Goal: Task Accomplishment & Management: Use online tool/utility

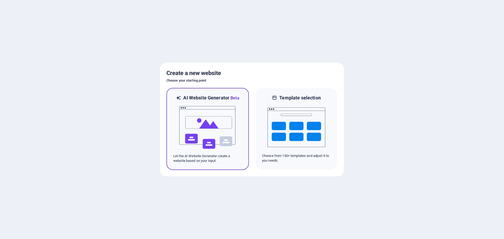
click at [216, 112] on img at bounding box center [208, 127] width 58 height 53
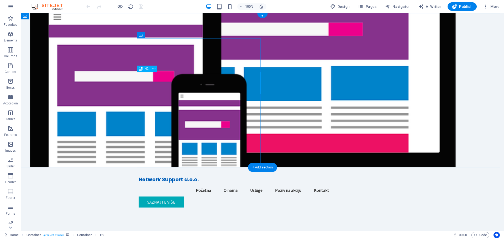
drag, startPoint x: 184, startPoint y: 79, endPoint x: 91, endPoint y: 79, distance: 92.4
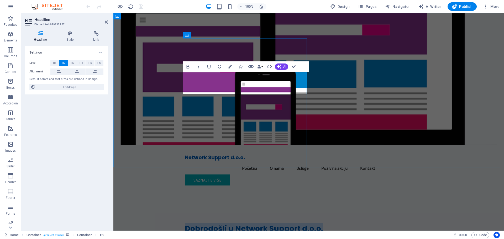
click at [231, 223] on h2 "Dobrodošli u Network Support d.o.o." at bounding box center [309, 228] width 248 height 11
click at [230, 223] on h2 "Dobrodošli u Network Support d.o.o." at bounding box center [309, 228] width 248 height 11
click at [460, 95] on figure at bounding box center [308, 79] width 391 height 132
click at [481, 76] on figure at bounding box center [308, 79] width 391 height 132
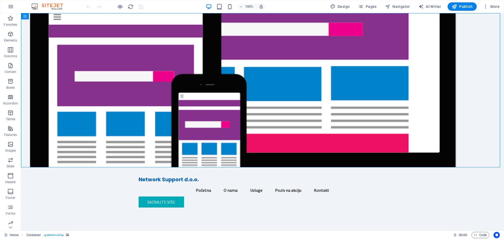
click at [443, 80] on figure at bounding box center [262, 90] width 483 height 154
click at [432, 8] on span "AI Writer" at bounding box center [430, 6] width 23 height 5
select select "English"
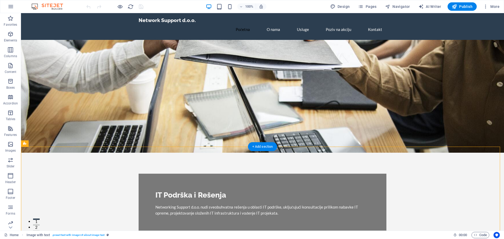
drag, startPoint x: 227, startPoint y: 208, endPoint x: 232, endPoint y: 213, distance: 7.1
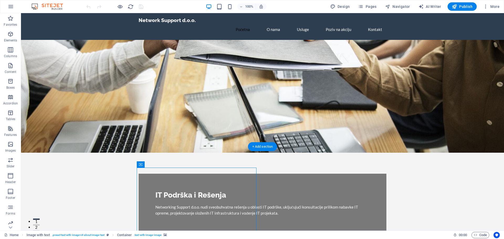
drag, startPoint x: 234, startPoint y: 215, endPoint x: 142, endPoint y: 215, distance: 92.4
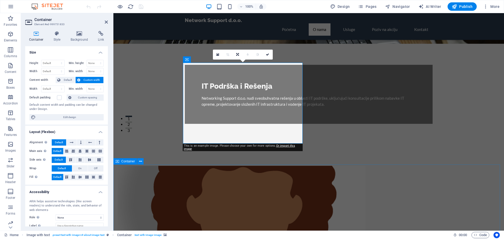
scroll to position [105, 0]
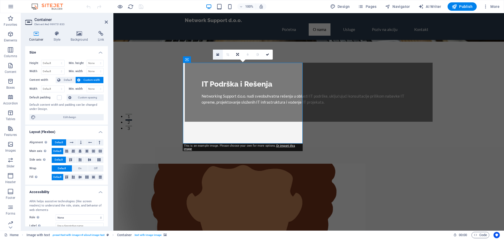
click at [217, 56] on icon at bounding box center [217, 55] width 3 height 4
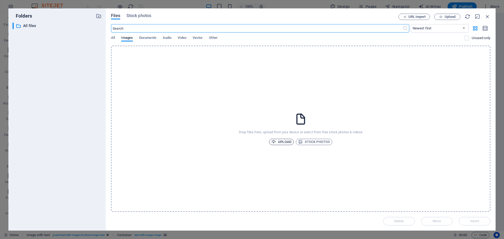
click at [279, 141] on span "Upload" at bounding box center [282, 142] width 20 height 6
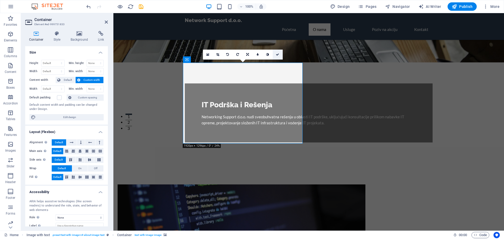
click at [277, 55] on icon at bounding box center [277, 54] width 3 height 3
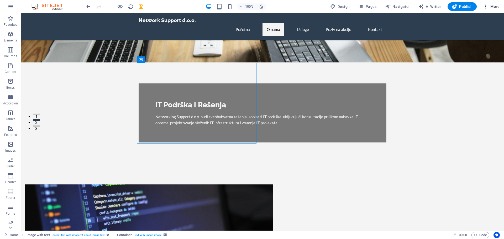
click at [488, 8] on icon "button" at bounding box center [485, 6] width 5 height 5
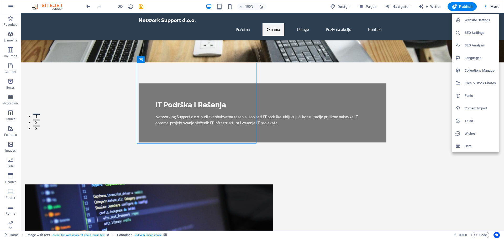
click at [456, 7] on div at bounding box center [252, 119] width 504 height 239
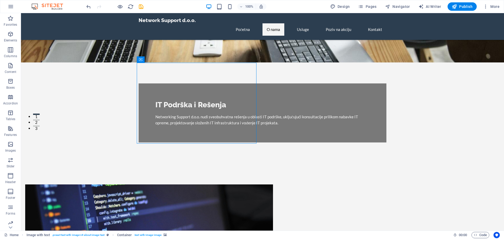
click at [456, 7] on icon "button" at bounding box center [454, 6] width 5 height 5
checkbox input "false"
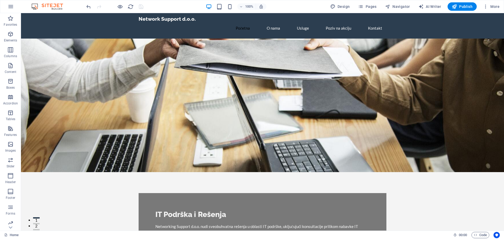
scroll to position [0, 0]
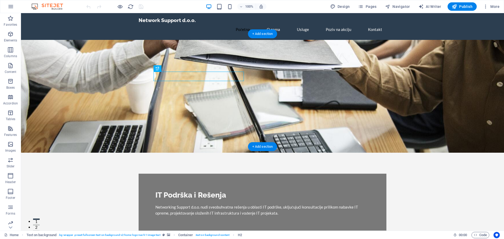
click at [315, 79] on figure at bounding box center [262, 96] width 483 height 113
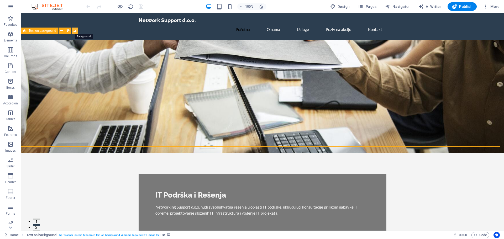
click at [74, 30] on icon at bounding box center [75, 31] width 4 height 6
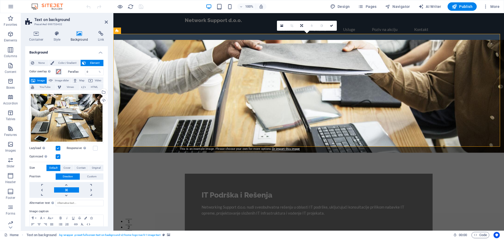
click at [58, 71] on span at bounding box center [58, 72] width 4 height 4
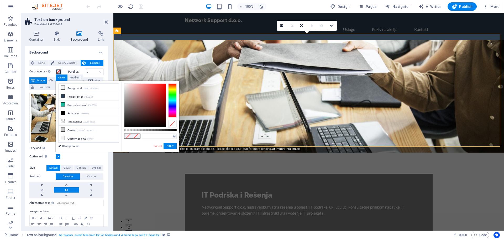
click at [59, 72] on span at bounding box center [58, 72] width 4 height 4
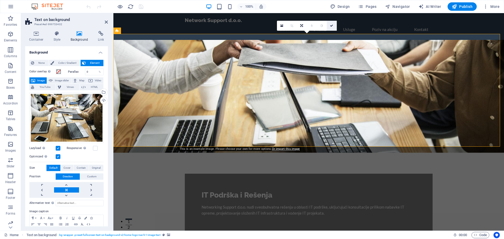
click at [331, 25] on icon at bounding box center [331, 25] width 3 height 3
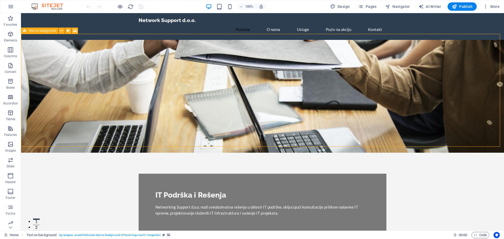
click at [26, 32] on icon at bounding box center [24, 31] width 3 height 6
click at [62, 31] on icon at bounding box center [61, 31] width 3 height 6
click at [48, 17] on icon at bounding box center [47, 17] width 3 height 6
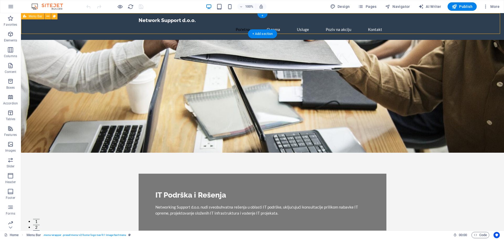
click at [33, 32] on div "Network Support d.o.o. Početna O nama Usluge Poziv na akciju Kontakt" at bounding box center [262, 26] width 483 height 27
click at [55, 60] on figure at bounding box center [262, 96] width 483 height 113
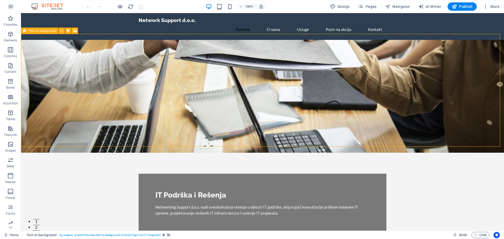
click at [27, 33] on div "Text on background" at bounding box center [39, 31] width 37 height 6
click at [74, 31] on icon at bounding box center [75, 31] width 4 height 6
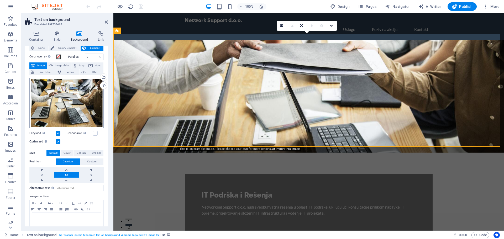
scroll to position [21, 0]
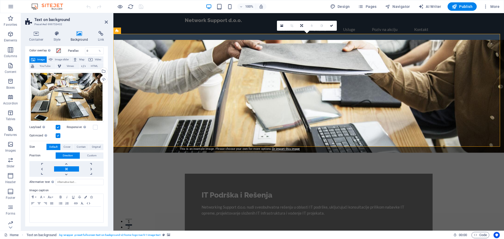
click at [66, 168] on link at bounding box center [66, 168] width 25 height 5
click at [66, 169] on link at bounding box center [66, 168] width 25 height 5
click at [71, 169] on link at bounding box center [66, 168] width 25 height 5
click at [66, 174] on link at bounding box center [66, 174] width 25 height 5
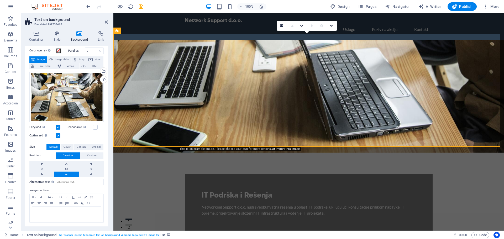
click at [66, 175] on link at bounding box center [66, 174] width 25 height 5
click at [65, 163] on link at bounding box center [66, 163] width 25 height 5
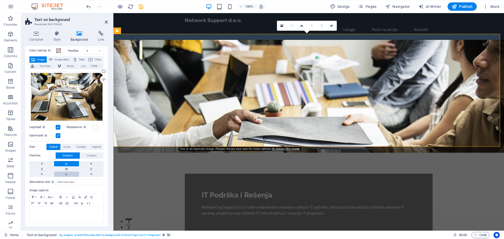
click at [67, 173] on link at bounding box center [66, 174] width 25 height 5
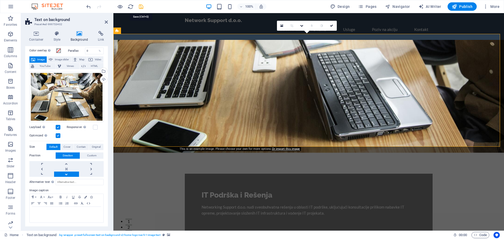
click at [139, 6] on icon "save" at bounding box center [141, 7] width 6 height 6
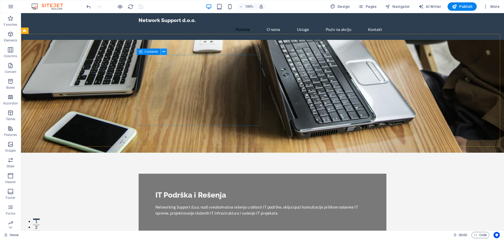
click at [163, 52] on icon at bounding box center [163, 52] width 3 height 6
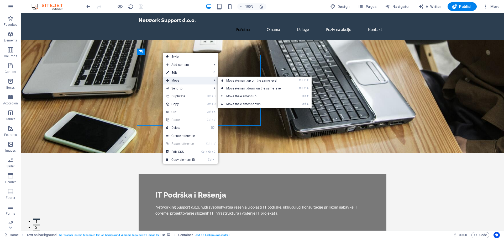
click at [176, 79] on span "Move" at bounding box center [186, 81] width 47 height 8
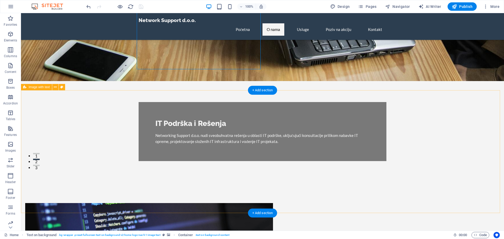
scroll to position [105, 0]
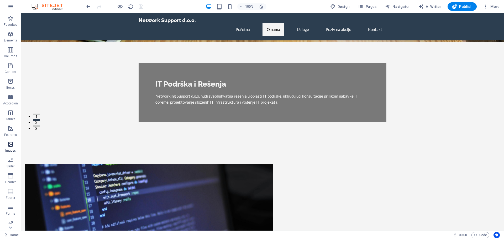
click at [13, 148] on span "Images" at bounding box center [10, 147] width 21 height 13
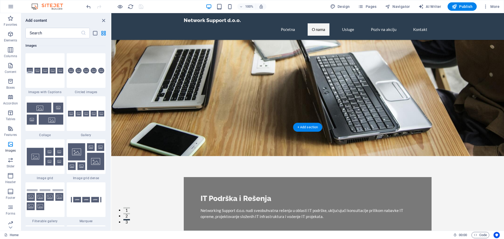
scroll to position [0, 0]
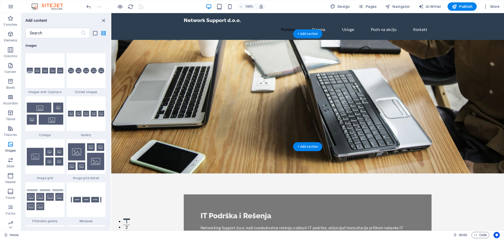
click at [404, 51] on figure at bounding box center [307, 107] width 393 height 134
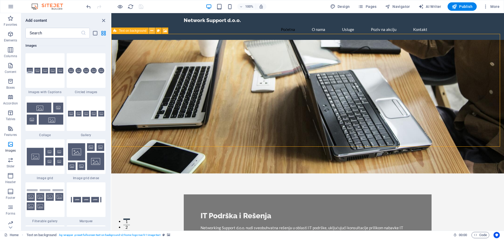
click at [152, 30] on icon at bounding box center [151, 31] width 3 height 6
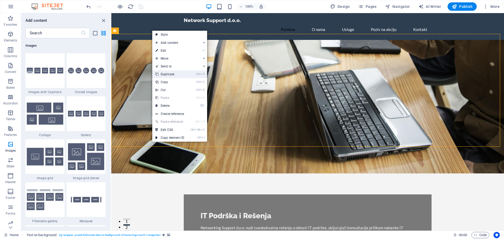
click at [171, 73] on link "Ctrl D Duplicate" at bounding box center [169, 74] width 35 height 8
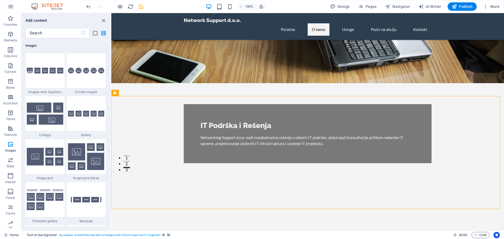
scroll to position [79, 0]
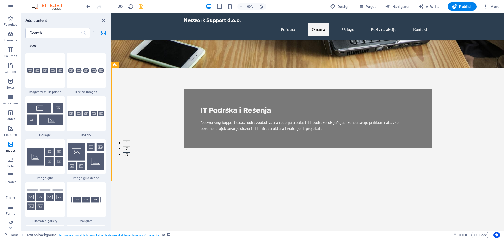
click at [157, 169] on figure at bounding box center [307, 225] width 393 height 113
click at [117, 65] on div "Text on background" at bounding box center [129, 65] width 37 height 6
click at [114, 66] on icon at bounding box center [114, 65] width 3 height 6
click at [151, 65] on icon at bounding box center [151, 65] width 3 height 6
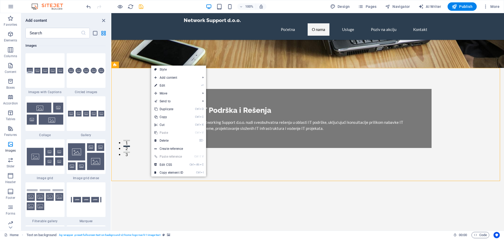
click at [132, 169] on figure at bounding box center [307, 225] width 393 height 113
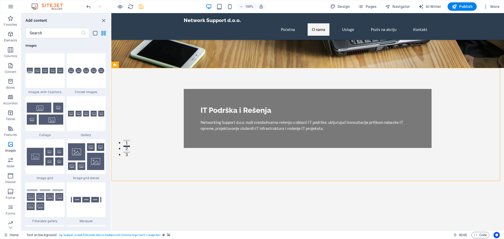
click at [150, 169] on figure at bounding box center [307, 225] width 393 height 113
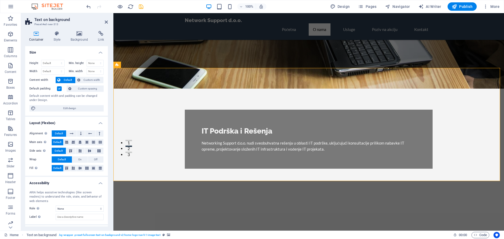
drag, startPoint x: 75, startPoint y: 37, endPoint x: 80, endPoint y: 43, distance: 7.5
click at [76, 37] on h4 "Background" at bounding box center [81, 36] width 28 height 11
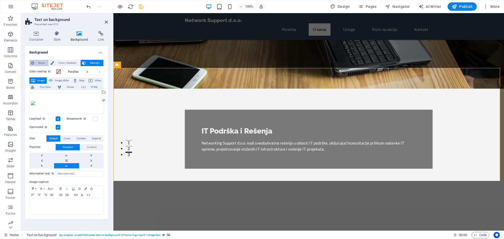
click at [41, 65] on span "None" at bounding box center [41, 63] width 11 height 6
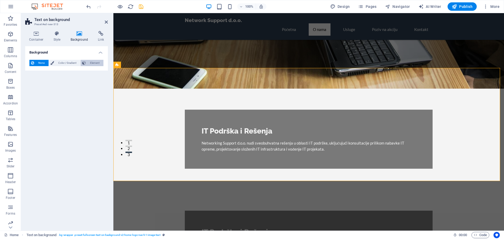
click at [90, 64] on span "Element" at bounding box center [94, 63] width 14 height 6
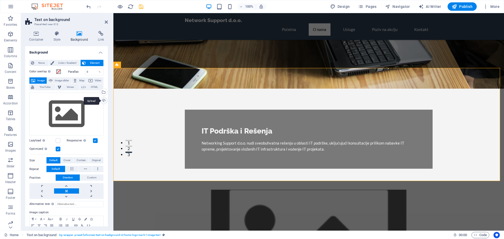
click at [100, 102] on div "Upload" at bounding box center [103, 101] width 8 height 8
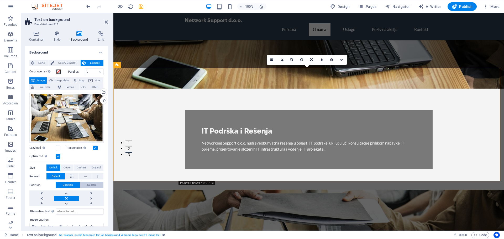
scroll to position [26, 0]
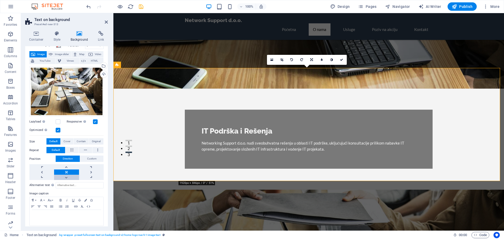
click at [65, 178] on link at bounding box center [66, 177] width 25 height 5
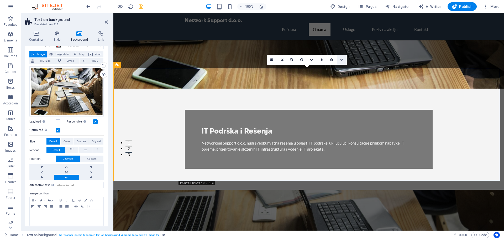
click at [344, 61] on link at bounding box center [342, 60] width 10 height 10
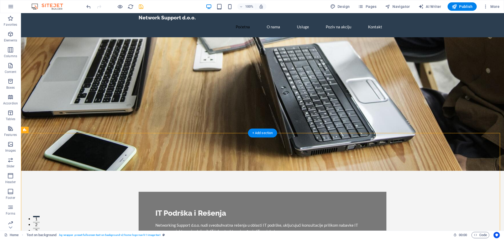
scroll to position [0, 0]
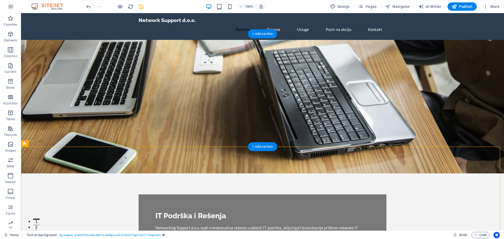
click at [102, 91] on figure at bounding box center [262, 107] width 483 height 134
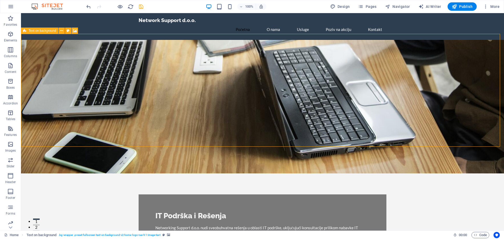
click at [24, 32] on icon at bounding box center [24, 31] width 3 height 6
click at [60, 32] on icon at bounding box center [61, 31] width 3 height 6
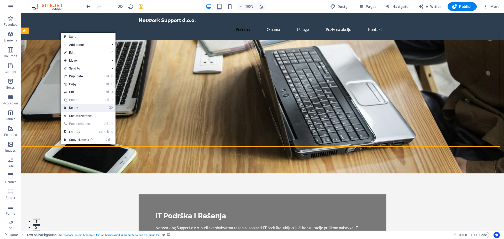
click at [75, 108] on link "⌦ Delete" at bounding box center [78, 108] width 35 height 8
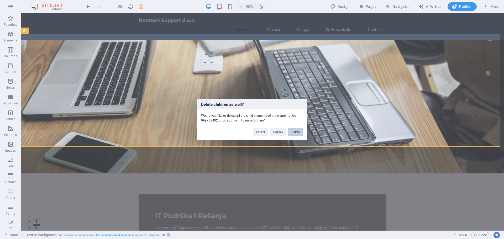
click at [294, 132] on button "Delete" at bounding box center [295, 132] width 15 height 8
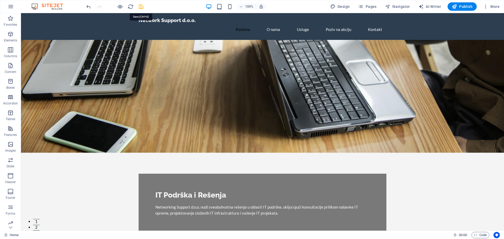
click at [143, 7] on icon "save" at bounding box center [141, 7] width 6 height 6
checkbox input "false"
click at [455, 5] on icon "button" at bounding box center [454, 6] width 5 height 5
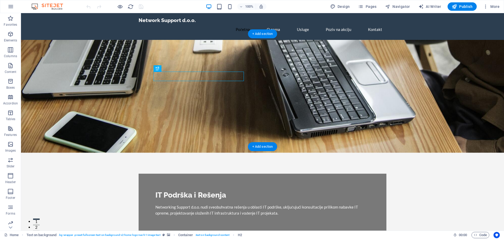
click at [89, 62] on figure at bounding box center [262, 96] width 483 height 113
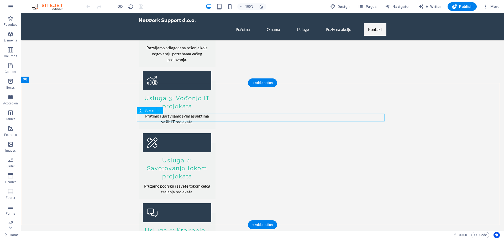
scroll to position [604, 0]
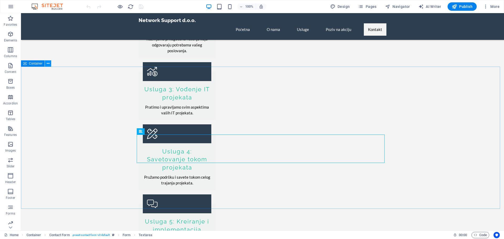
click at [46, 65] on button at bounding box center [48, 63] width 6 height 6
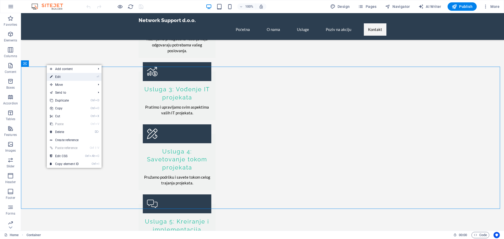
click at [55, 75] on link "⏎ Edit" at bounding box center [64, 77] width 35 height 8
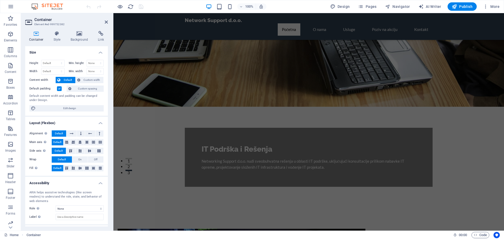
scroll to position [21, 0]
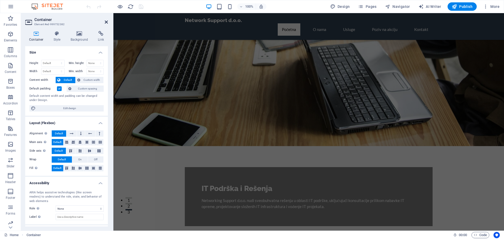
click at [106, 23] on icon at bounding box center [106, 22] width 3 height 4
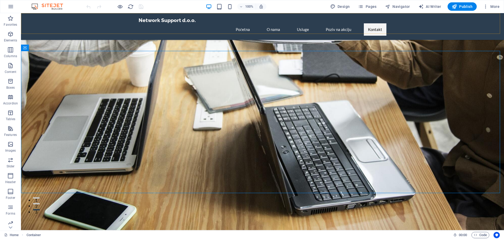
scroll to position [620, 0]
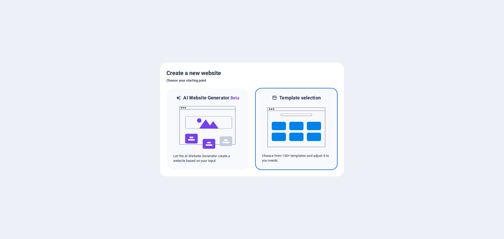
click at [305, 131] on img at bounding box center [297, 127] width 58 height 53
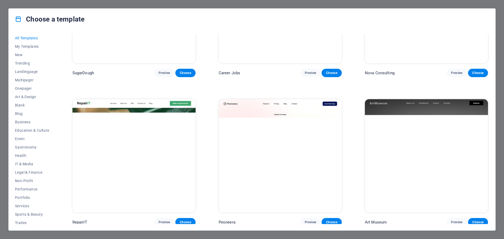
scroll to position [105, 0]
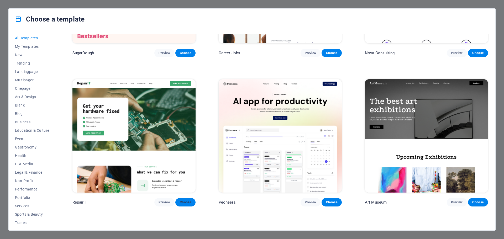
click at [186, 201] on span "Choose" at bounding box center [186, 202] width 12 height 4
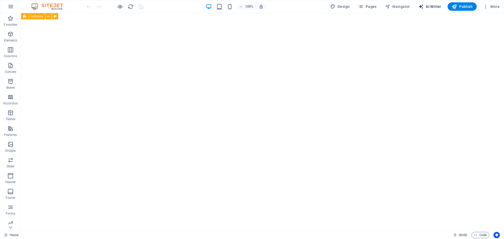
click at [436, 4] on span "AI Writer" at bounding box center [430, 6] width 23 height 5
select select "English"
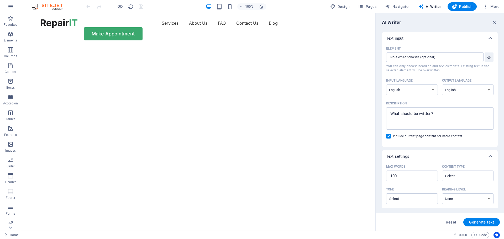
click at [444, 6] on div "Design Pages Navigator AI Writer Publish More" at bounding box center [415, 6] width 174 height 8
click at [441, 7] on span "AI Writer" at bounding box center [430, 6] width 23 height 5
click at [489, 57] on icon "button" at bounding box center [489, 57] width 5 height 5
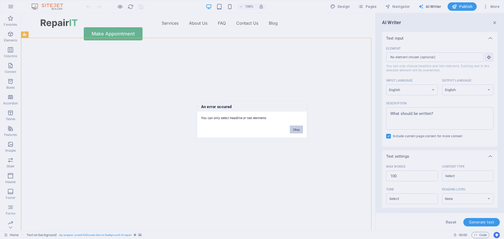
click at [295, 128] on button "Okay" at bounding box center [296, 130] width 13 height 8
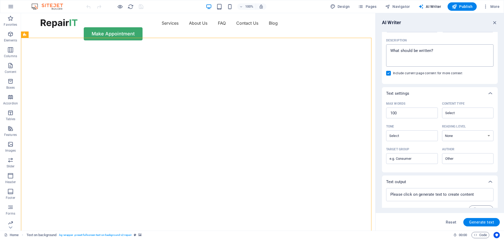
scroll to position [73, 0]
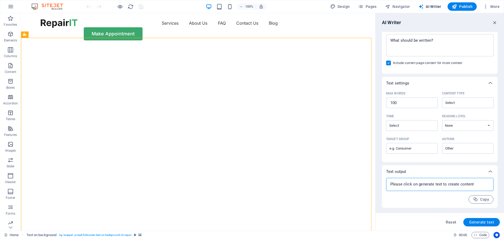
click at [442, 188] on textarea at bounding box center [440, 185] width 102 height 8
type textarea "x"
click at [476, 221] on span "Generate text" at bounding box center [481, 222] width 25 height 4
type textarea "x"
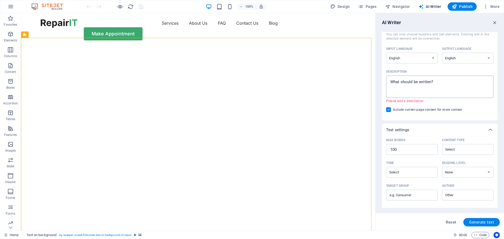
scroll to position [0, 0]
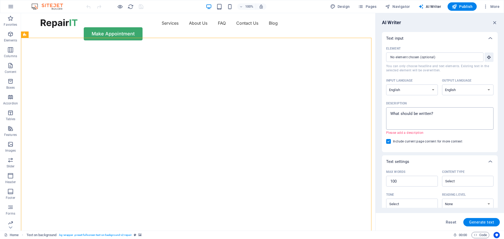
click at [409, 116] on textarea "Description x ​ Please add a description" at bounding box center [440, 118] width 102 height 17
type textarea "x"
click at [403, 110] on textarea "Description x ​ Please add a description" at bounding box center [440, 118] width 102 height 17
paste textarea "Konsultacije prilikom nabavke IT opreme Projektovanje kompletne IT infrastruktu…"
type textarea "Konsultacije prilikom nabavke IT opreme Projektovanje kompletne IT infrastruktu…"
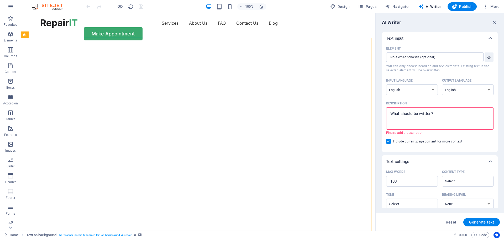
type textarea "x"
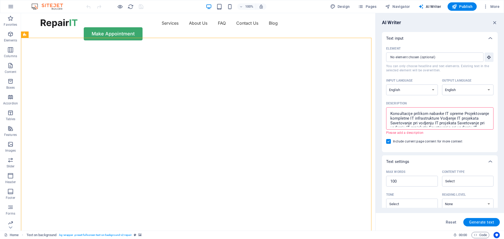
type textarea "x"
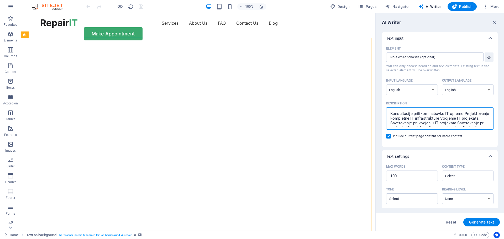
scroll to position [17, 0]
type textarea "Konsultacije prilikom nabavke IT opreme Projektovanje kompletne IT infrastruktu…"
click at [479, 223] on span "Generate text" at bounding box center [481, 222] width 25 height 4
type textarea "x"
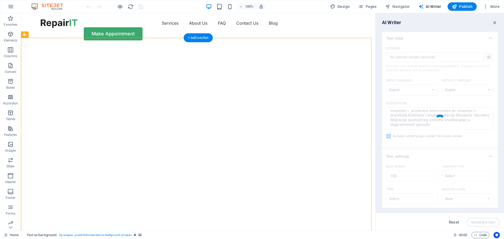
type textarea "x"
type textarea "Our IT services cover comprehensive consultation for procurement and design of …"
type textarea "x"
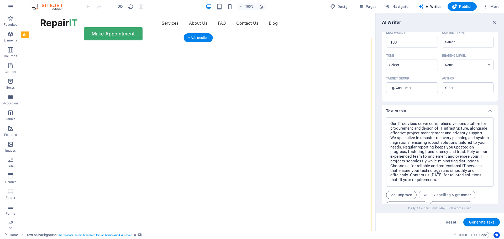
scroll to position [157, 0]
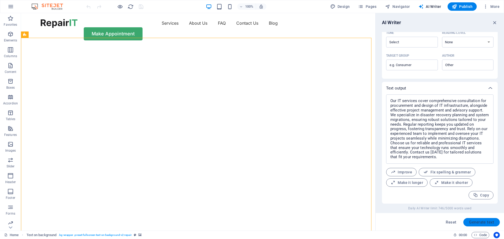
click at [487, 221] on span "Generate text" at bounding box center [481, 222] width 25 height 4
type textarea "x"
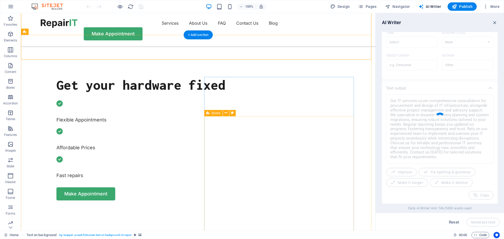
scroll to position [184, 0]
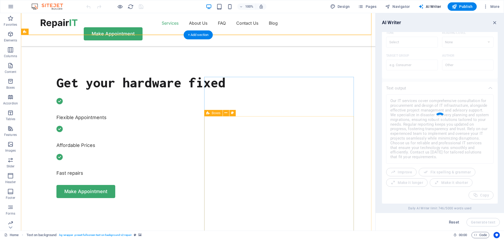
type textarea "x"
type textarea "We offer comprehensive consultations for IT hardware procurement, alongside com…"
type textarea "x"
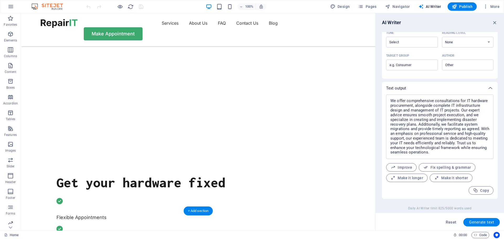
scroll to position [0, 0]
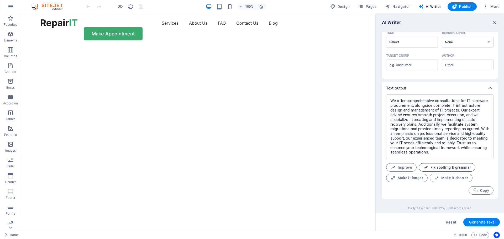
click at [434, 169] on span "Fix spelling & grammar" at bounding box center [447, 167] width 48 height 5
type textarea "x"
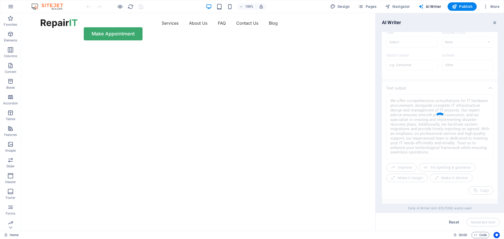
type textarea "x"
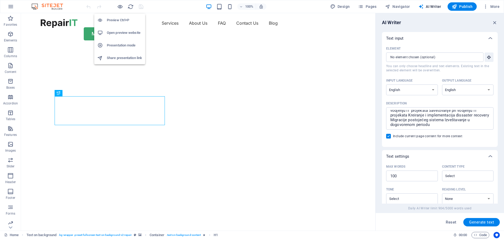
click at [128, 34] on h6 "Open preview website" at bounding box center [124, 33] width 35 height 6
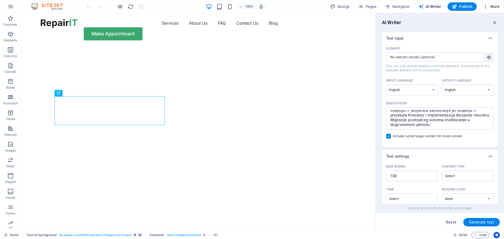
click at [494, 5] on span "More" at bounding box center [491, 6] width 17 height 5
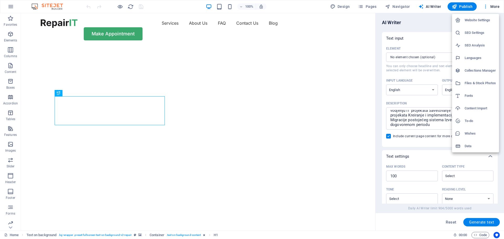
click at [10, 6] on div at bounding box center [252, 119] width 504 height 239
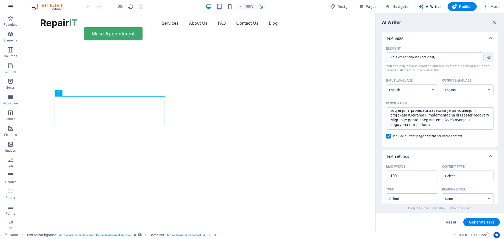
click at [10, 6] on icon "button" at bounding box center [11, 6] width 6 height 6
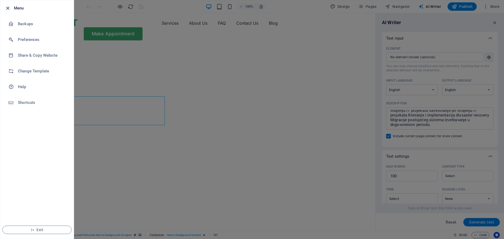
click at [7, 7] on icon "button" at bounding box center [8, 8] width 6 height 6
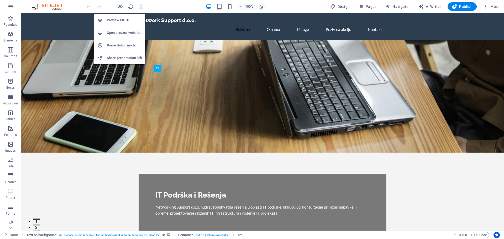
click at [120, 18] on h6 "Preview Ctrl+P" at bounding box center [124, 20] width 35 height 6
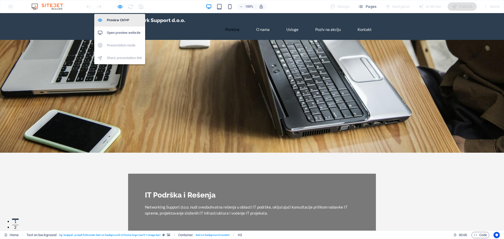
click at [113, 18] on h6 "Preview Ctrl+P" at bounding box center [124, 20] width 35 height 6
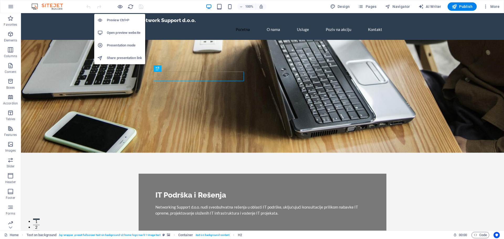
click at [113, 18] on h6 "Preview Ctrl+P" at bounding box center [124, 20] width 35 height 6
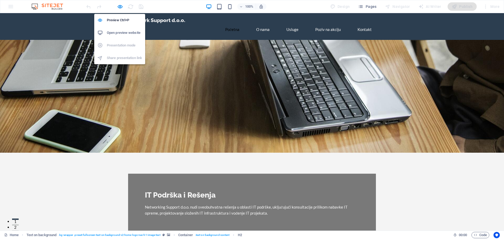
click at [117, 31] on h6 "Open preview website" at bounding box center [124, 33] width 35 height 6
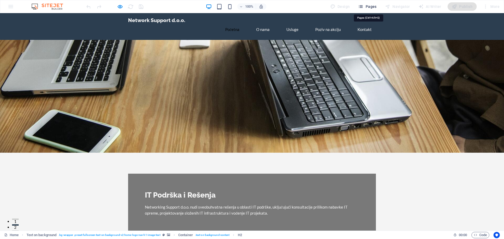
click at [371, 6] on span "Pages" at bounding box center [367, 6] width 18 height 5
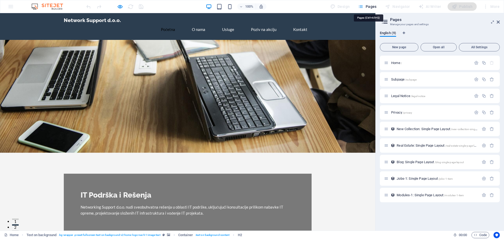
click at [372, 6] on span "Pages" at bounding box center [367, 6] width 18 height 5
click at [10, 8] on div "100% Design Pages Navigator AI Writer Publish More" at bounding box center [252, 6] width 504 height 13
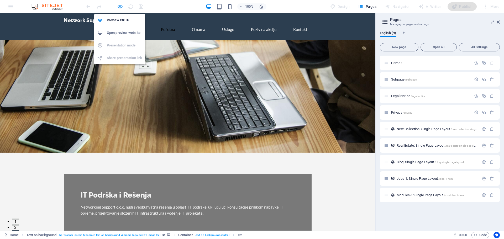
click at [121, 6] on icon "button" at bounding box center [120, 7] width 6 height 6
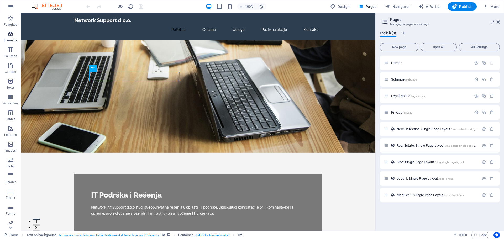
click at [10, 36] on icon "button" at bounding box center [10, 34] width 6 height 6
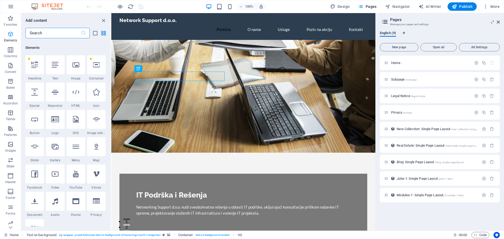
scroll to position [56, 0]
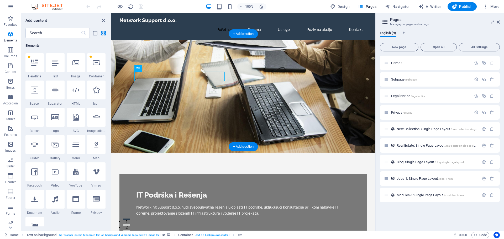
click at [303, 71] on figure at bounding box center [243, 96] width 264 height 113
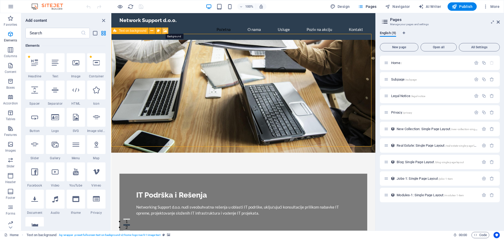
click at [165, 30] on icon at bounding box center [165, 31] width 4 height 6
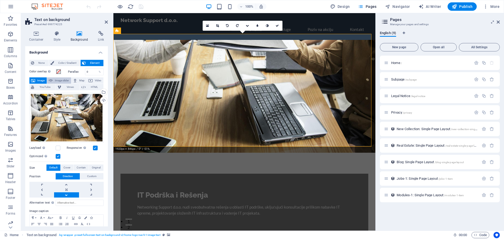
click at [59, 80] on span "Image slider" at bounding box center [61, 80] width 15 height 6
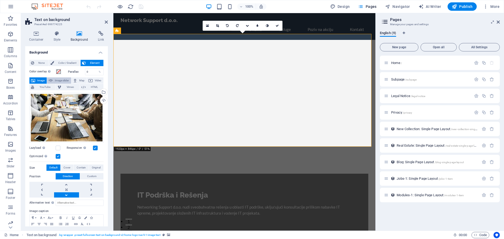
select select "ms"
select select "s"
select select "progressive"
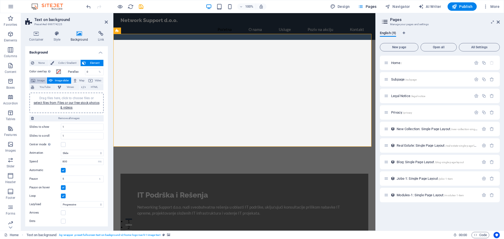
click at [37, 80] on span "Image" at bounding box center [41, 80] width 8 height 6
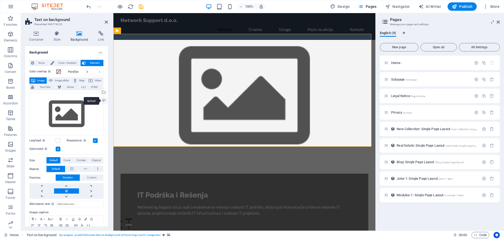
click at [101, 100] on div "Upload" at bounding box center [103, 101] width 8 height 8
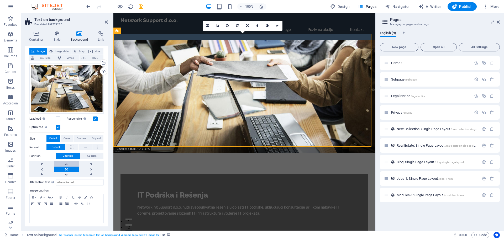
scroll to position [29, 0]
click at [67, 172] on link at bounding box center [66, 174] width 25 height 5
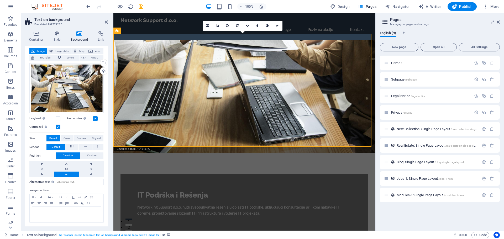
click at [67, 172] on link at bounding box center [66, 174] width 25 height 5
click at [64, 162] on link at bounding box center [66, 163] width 25 height 5
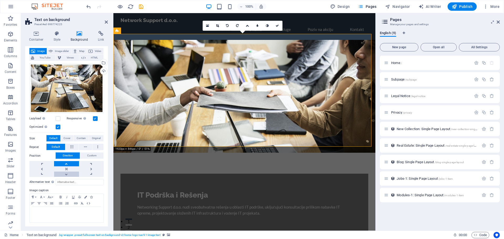
click at [69, 174] on link at bounding box center [66, 174] width 25 height 5
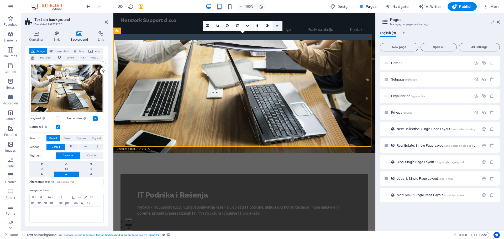
click at [278, 25] on icon at bounding box center [277, 25] width 3 height 3
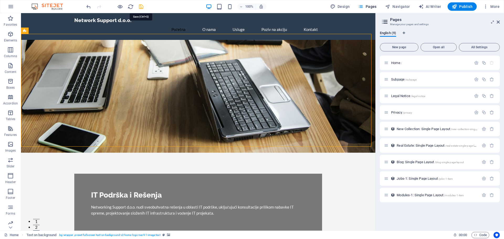
click at [141, 6] on icon "save" at bounding box center [141, 7] width 6 height 6
checkbox input "false"
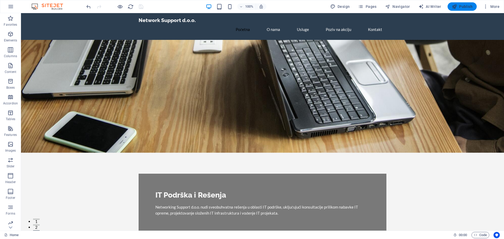
click at [456, 6] on icon "button" at bounding box center [454, 6] width 5 height 5
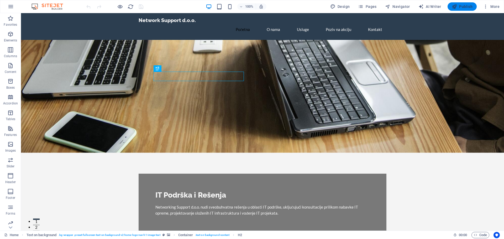
click at [456, 6] on icon "button" at bounding box center [454, 6] width 5 height 5
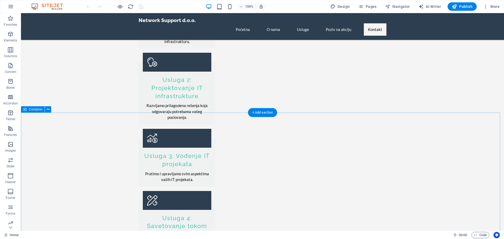
scroll to position [551, 0]
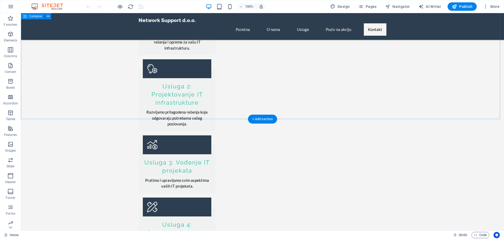
click at [48, 116] on icon at bounding box center [48, 116] width 3 height 6
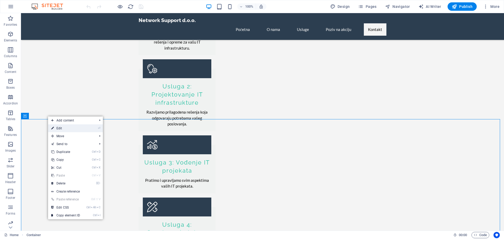
click at [57, 127] on link "⏎ Edit" at bounding box center [65, 128] width 35 height 8
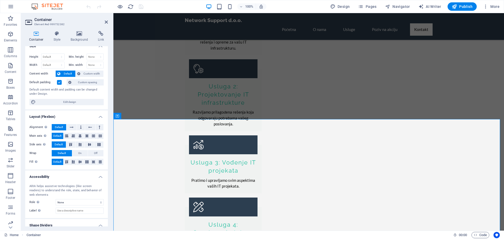
scroll to position [0, 0]
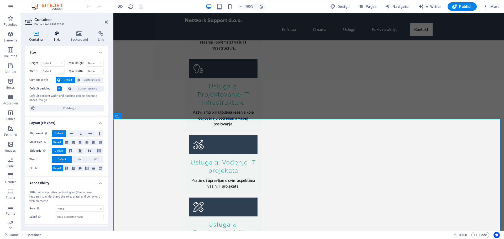
click at [56, 36] on icon at bounding box center [57, 33] width 15 height 5
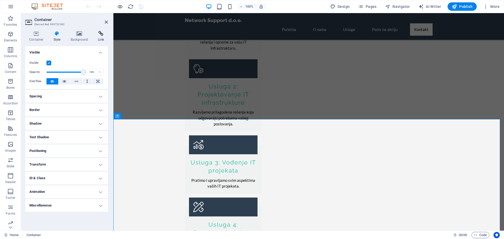
click at [101, 35] on icon at bounding box center [101, 33] width 14 height 5
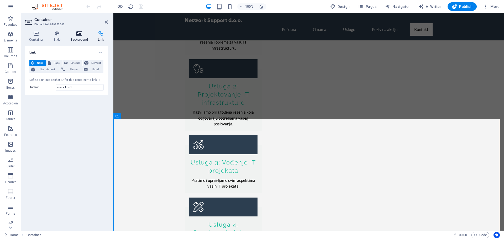
click at [79, 40] on h4 "Background" at bounding box center [81, 36] width 28 height 11
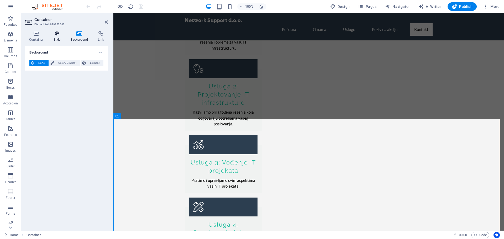
click at [56, 36] on icon at bounding box center [57, 33] width 15 height 5
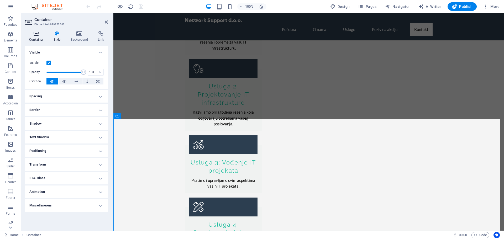
click at [38, 35] on icon at bounding box center [36, 33] width 22 height 5
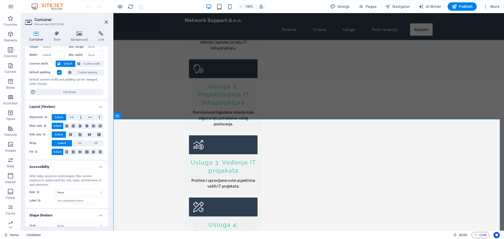
scroll to position [23, 0]
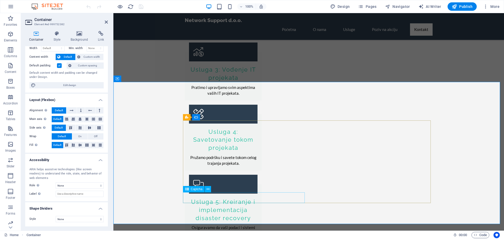
scroll to position [678, 0]
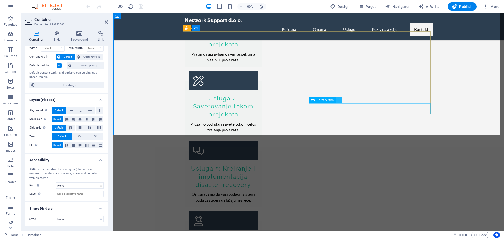
click at [339, 100] on icon at bounding box center [339, 101] width 3 height 6
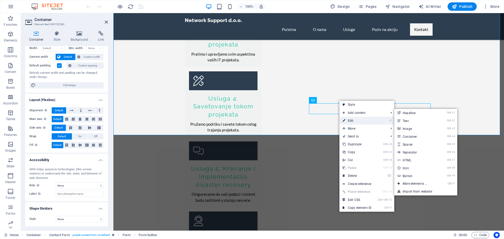
click at [349, 120] on link "⏎ Edit" at bounding box center [357, 121] width 35 height 8
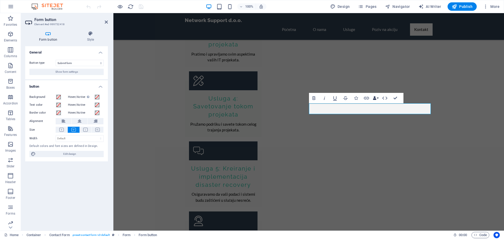
click at [378, 98] on button "Data Bindings" at bounding box center [375, 98] width 7 height 11
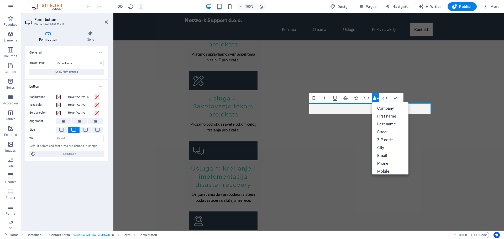
click at [378, 98] on button "Data Bindings" at bounding box center [375, 98] width 7 height 11
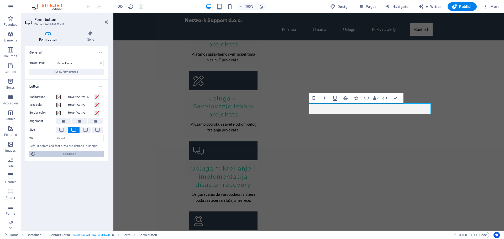
click at [75, 155] on span "Edit design" at bounding box center [69, 154] width 65 height 6
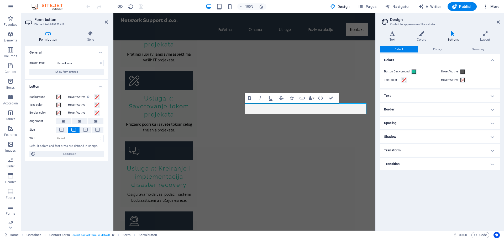
click at [493, 8] on span "More" at bounding box center [491, 6] width 17 height 5
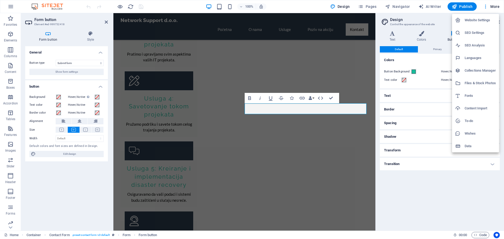
click at [473, 21] on h6 "Website Settings" at bounding box center [480, 20] width 31 height 6
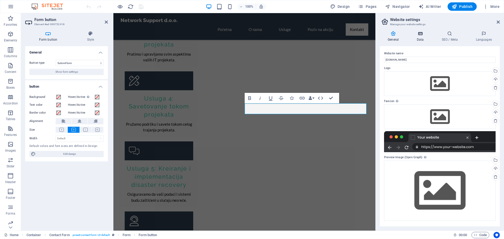
click at [418, 35] on icon at bounding box center [420, 33] width 23 height 5
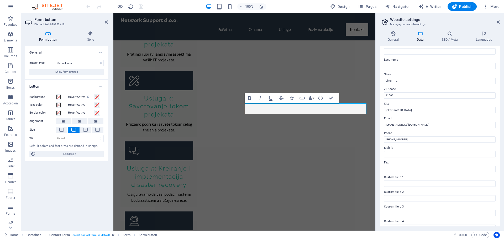
scroll to position [72, 0]
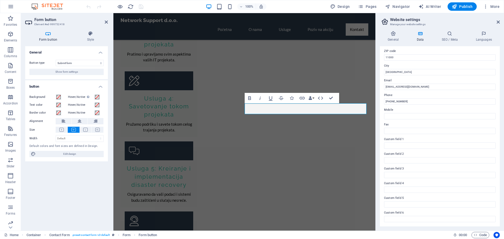
click at [97, 178] on div "General Button type Submit form Reset form No action Show form settings button …" at bounding box center [66, 136] width 83 height 180
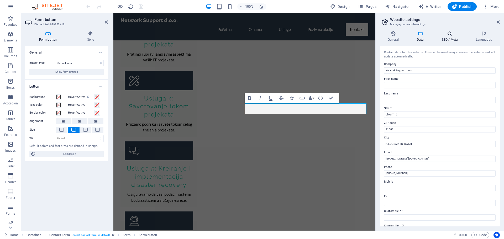
drag, startPoint x: 447, startPoint y: 39, endPoint x: 448, endPoint y: 41, distance: 2.8
click at [447, 38] on h4 "SEO / Meta" at bounding box center [451, 36] width 34 height 11
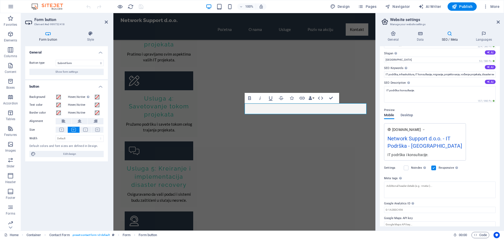
scroll to position [20, 0]
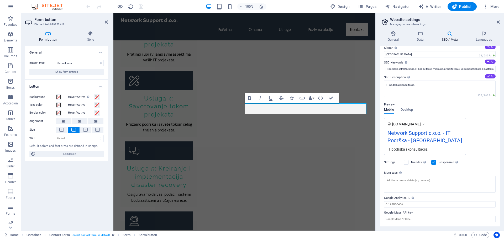
drag, startPoint x: 428, startPoint y: 141, endPoint x: 415, endPoint y: 142, distance: 12.9
click at [415, 142] on div "Network Support d.o.o. - IT Podrška - [GEOGRAPHIC_DATA]" at bounding box center [425, 138] width 75 height 18
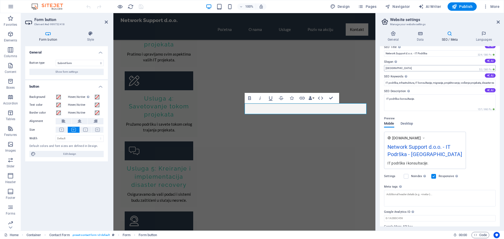
scroll to position [0, 0]
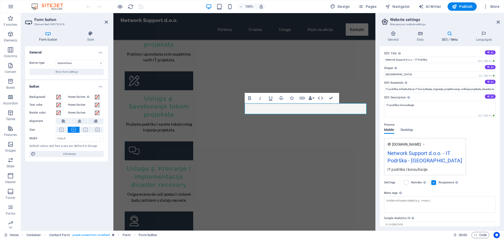
click at [47, 6] on img at bounding box center [49, 6] width 39 height 6
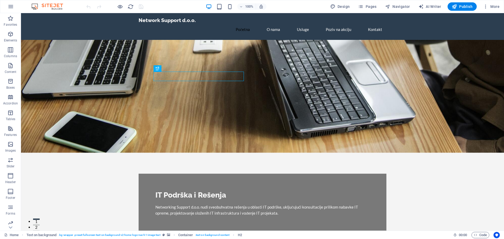
click at [111, 47] on figure at bounding box center [262, 96] width 483 height 113
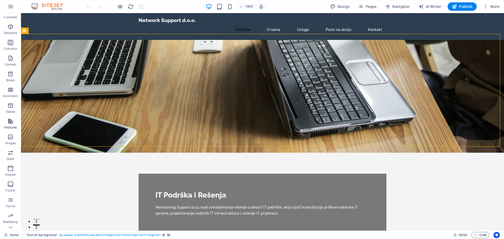
scroll to position [19, 0]
click at [46, 44] on figure at bounding box center [262, 96] width 483 height 113
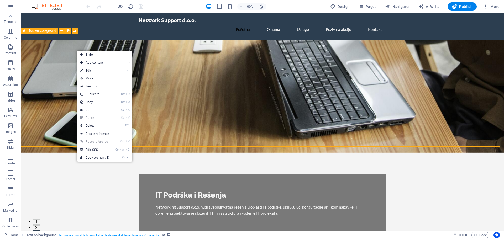
click at [27, 31] on div "Text on background" at bounding box center [39, 31] width 37 height 6
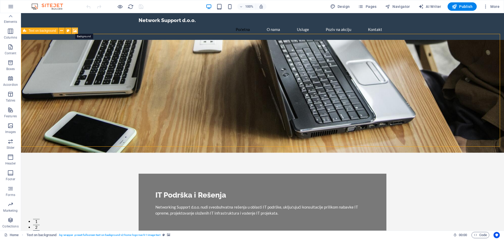
click at [76, 30] on icon at bounding box center [75, 31] width 4 height 6
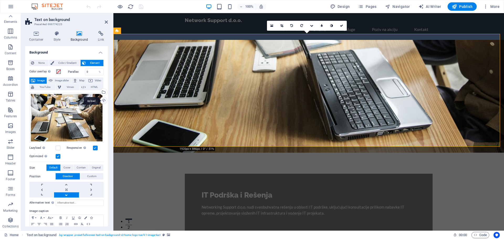
click at [103, 101] on div "Upload" at bounding box center [103, 101] width 8 height 8
click at [99, 92] on div "Select files from the file manager, stock photos, or upload file(s)" at bounding box center [82, 93] width 34 height 20
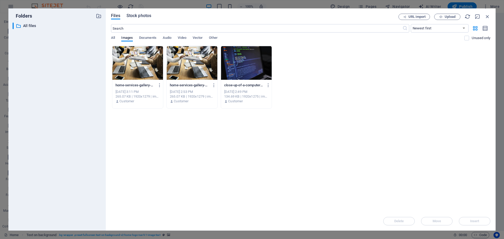
click at [128, 14] on span "Stock photos" at bounding box center [139, 16] width 25 height 6
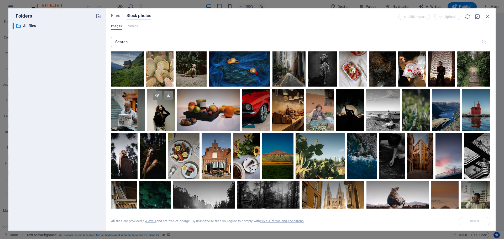
scroll to position [1660, 0]
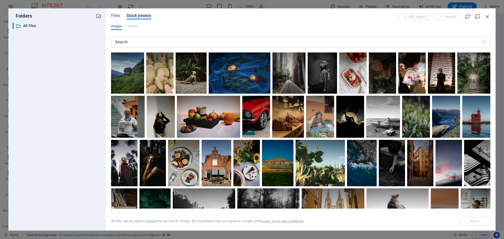
drag, startPoint x: 127, startPoint y: 26, endPoint x: 130, endPoint y: 26, distance: 2.9
click at [127, 26] on div "Images Videos" at bounding box center [300, 29] width 379 height 10
click at [129, 43] on input "text" at bounding box center [296, 42] width 371 height 11
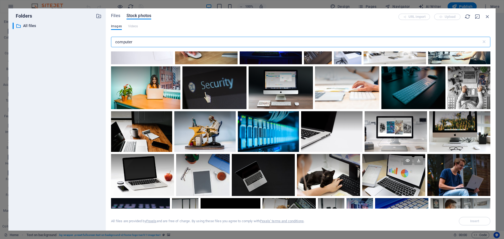
scroll to position [79, 0]
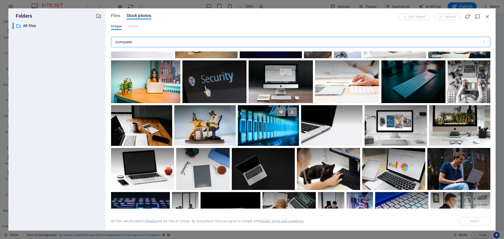
type input "computer"
click at [281, 128] on div at bounding box center [268, 125] width 61 height 41
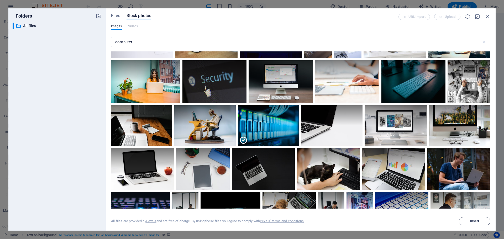
click at [471, 222] on span "Insert" at bounding box center [474, 221] width 9 height 3
click at [111, 16] on span "Files" at bounding box center [115, 16] width 9 height 6
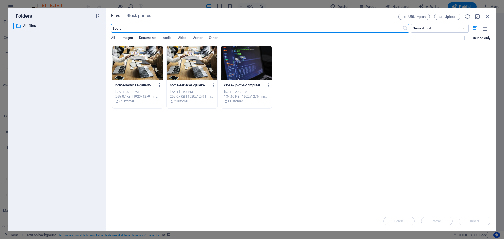
click at [148, 36] on span "Documents" at bounding box center [147, 38] width 17 height 7
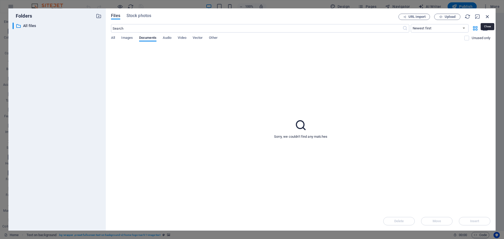
click at [488, 16] on icon "button" at bounding box center [488, 17] width 6 height 6
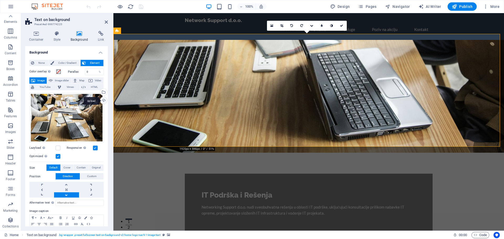
click at [101, 101] on div "Upload" at bounding box center [103, 101] width 8 height 8
click at [102, 100] on div "Upload" at bounding box center [103, 101] width 8 height 8
click at [102, 90] on div "Select files from the file manager, stock photos, or upload file(s)" at bounding box center [103, 93] width 8 height 8
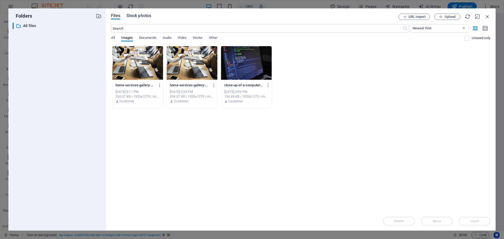
click at [136, 16] on span "Stock photos" at bounding box center [139, 16] width 25 height 6
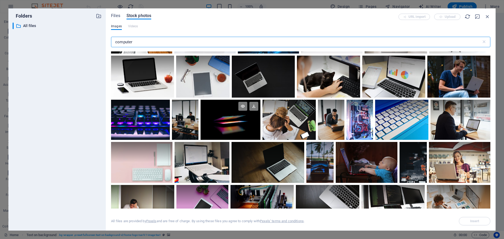
scroll to position [105, 0]
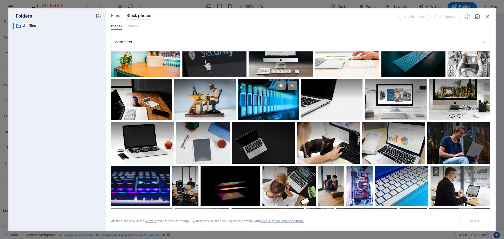
click at [273, 103] on div at bounding box center [268, 99] width 61 height 41
click at [293, 82] on icon at bounding box center [292, 85] width 9 height 9
click at [291, 84] on icon at bounding box center [292, 85] width 9 height 9
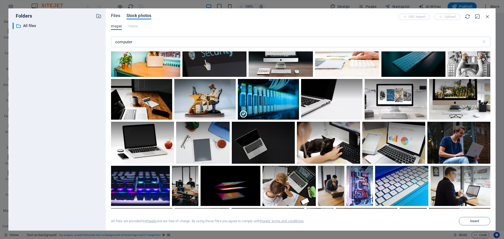
click at [118, 18] on span "Files" at bounding box center [115, 16] width 9 height 6
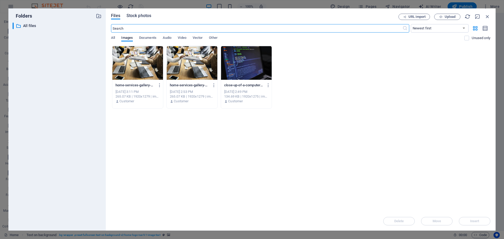
click at [139, 16] on span "Stock photos" at bounding box center [139, 16] width 25 height 6
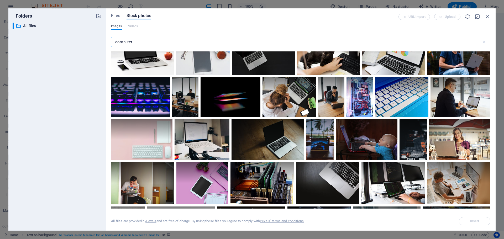
scroll to position [131, 0]
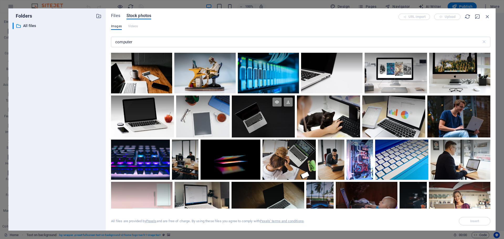
click at [265, 112] on div at bounding box center [263, 106] width 63 height 21
click at [258, 76] on div at bounding box center [268, 73] width 61 height 41
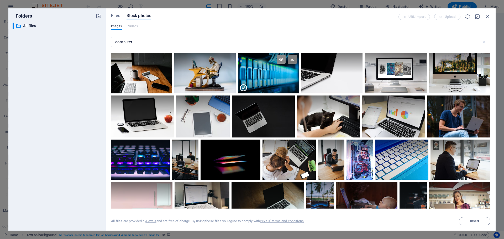
click at [283, 58] on icon at bounding box center [281, 59] width 9 height 9
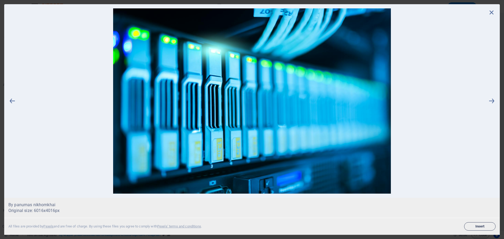
click at [473, 226] on span "Insert" at bounding box center [480, 226] width 27 height 3
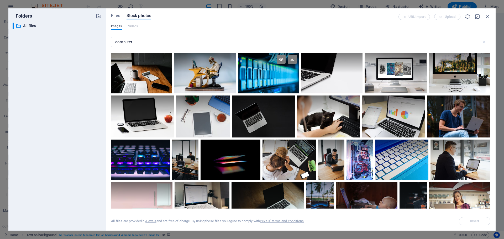
click at [273, 78] on div at bounding box center [268, 73] width 61 height 41
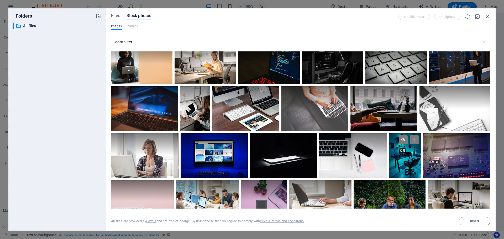
scroll to position [551, 0]
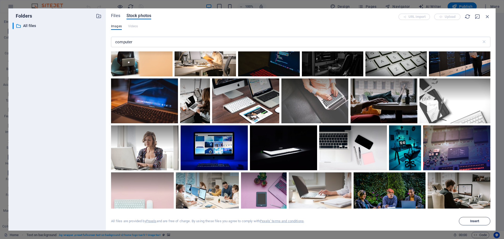
click at [471, 222] on span "Insert" at bounding box center [474, 221] width 9 height 3
click at [474, 222] on span "Insert" at bounding box center [474, 221] width 9 height 3
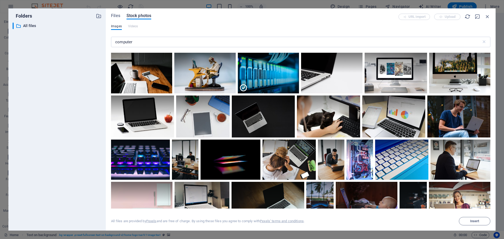
scroll to position [0, 0]
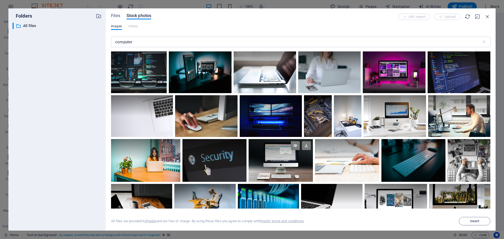
drag, startPoint x: 294, startPoint y: 157, endPoint x: 296, endPoint y: 153, distance: 5.2
click at [292, 156] on div at bounding box center [281, 150] width 64 height 22
click at [305, 145] on icon at bounding box center [306, 145] width 9 height 9
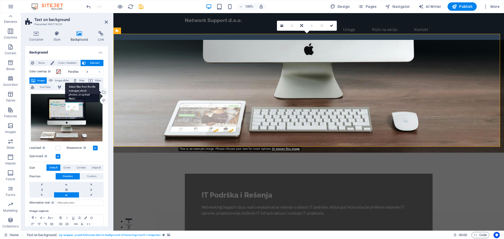
click at [99, 93] on div "Select files from the file manager, stock photos, or upload file(s)" at bounding box center [82, 93] width 34 height 20
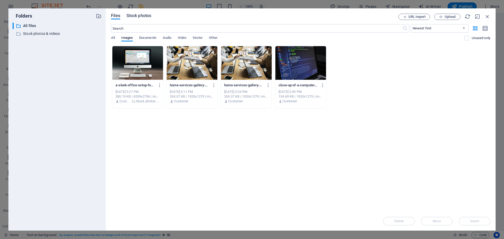
click at [130, 15] on span "Stock photos" at bounding box center [139, 16] width 25 height 6
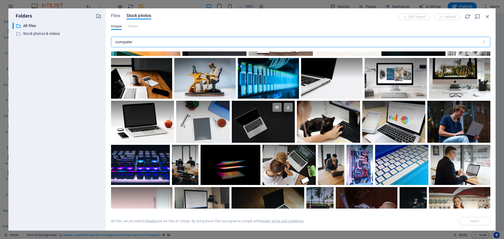
scroll to position [131, 0]
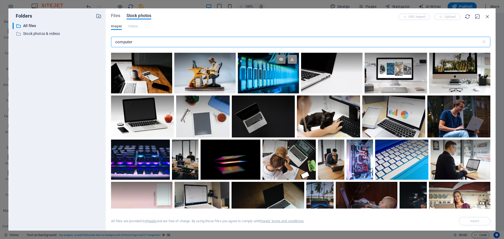
click at [293, 60] on icon at bounding box center [292, 59] width 9 height 9
click at [280, 71] on div at bounding box center [268, 63] width 61 height 20
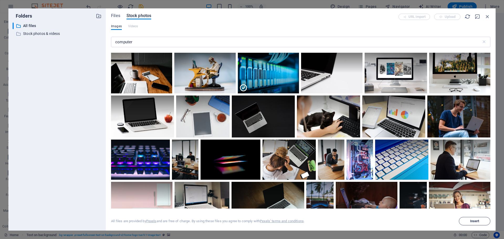
click at [475, 220] on span "Insert" at bounding box center [474, 221] width 9 height 3
click at [473, 222] on button "Insert" at bounding box center [475, 221] width 32 height 8
click at [349, 13] on div "Files Stock photos URL import Upload Images Videos computer ​ All files are pro…" at bounding box center [301, 119] width 390 height 222
drag, startPoint x: 487, startPoint y: 17, endPoint x: 352, endPoint y: 25, distance: 135.7
click at [487, 17] on icon "button" at bounding box center [488, 17] width 6 height 6
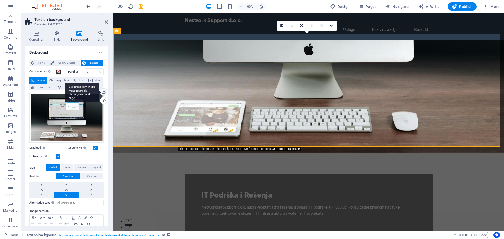
click at [99, 92] on div "Select files from the file manager, stock photos, or upload file(s)" at bounding box center [82, 93] width 34 height 20
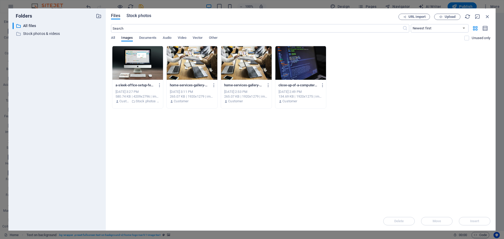
click at [135, 17] on span "Stock photos" at bounding box center [139, 16] width 25 height 6
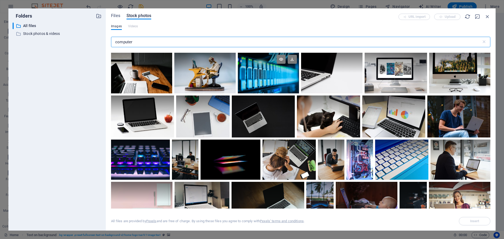
click at [281, 90] on div at bounding box center [268, 73] width 61 height 41
click at [264, 81] on div at bounding box center [268, 83] width 61 height 20
click at [264, 81] on div at bounding box center [268, 73] width 61 height 41
click at [279, 61] on icon at bounding box center [281, 59] width 9 height 9
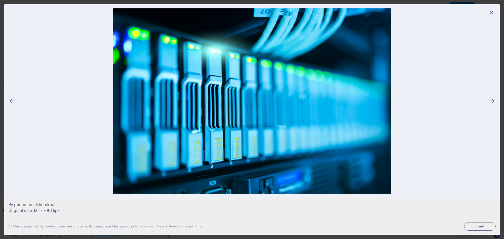
click at [190, 156] on img at bounding box center [252, 100] width 472 height 185
drag, startPoint x: 197, startPoint y: 140, endPoint x: 465, endPoint y: 159, distance: 268.5
click at [465, 159] on img at bounding box center [252, 100] width 472 height 185
click at [480, 224] on button "Insert" at bounding box center [480, 226] width 32 height 8
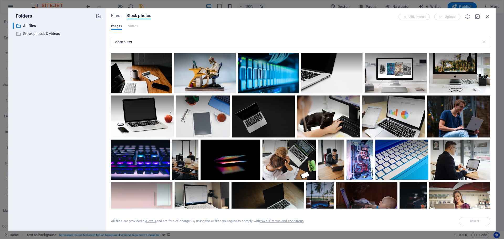
click at [495, 235] on div "Folders ​ All files All files ​ Stock photos & videos Stock photos & videos Fil…" at bounding box center [252, 119] width 504 height 239
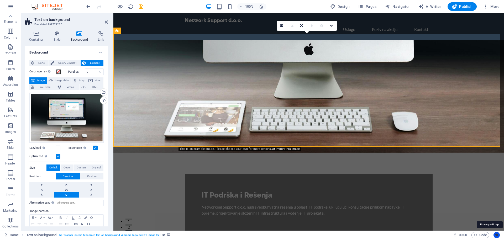
click at [496, 235] on icon "Usercentrics" at bounding box center [497, 235] width 4 height 4
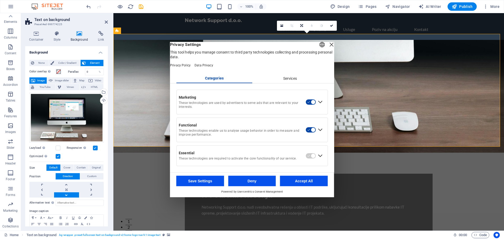
click at [328, 47] on div "Close Layer" at bounding box center [331, 44] width 7 height 7
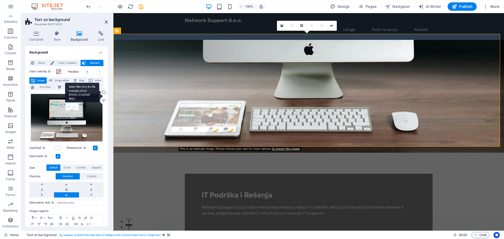
click at [99, 93] on div "Select files from the file manager, stock photos, or upload file(s)" at bounding box center [82, 93] width 34 height 20
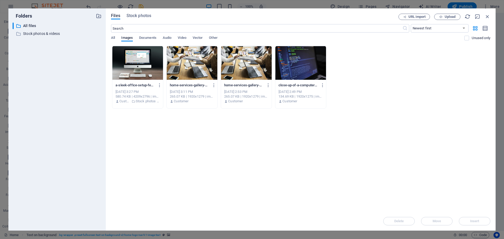
click at [131, 13] on div "Files Stock photos URL import Upload ​ Newest first Oldest first Name (A-Z) Nam…" at bounding box center [301, 119] width 390 height 222
click at [133, 16] on span "Stock photos" at bounding box center [139, 16] width 25 height 6
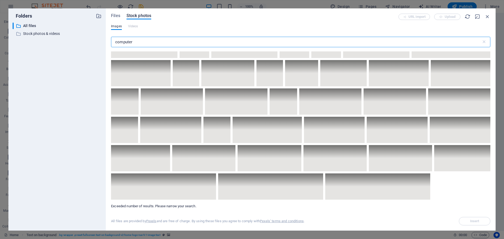
scroll to position [2731, 0]
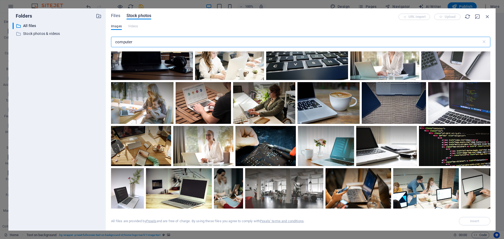
click at [207, 40] on input "computer" at bounding box center [296, 42] width 371 height 11
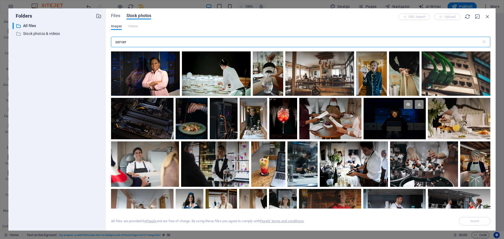
scroll to position [184, 0]
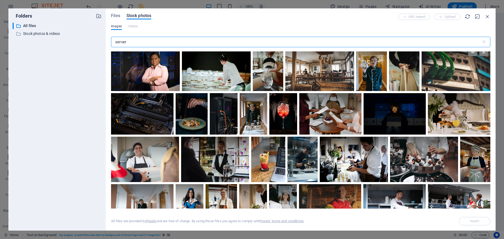
type input "server"
click at [468, 79] on div at bounding box center [456, 68] width 69 height 46
click at [478, 220] on span "Insert" at bounding box center [474, 221] width 9 height 3
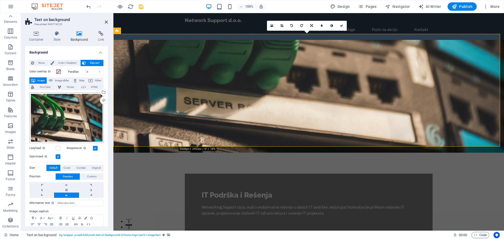
scroll to position [21, 0]
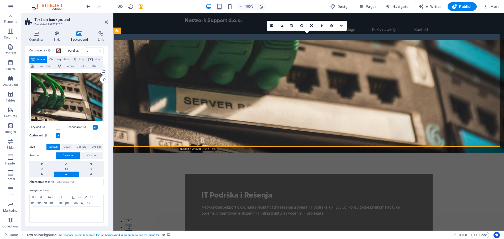
click at [67, 175] on link at bounding box center [66, 174] width 25 height 5
click at [66, 174] on link at bounding box center [66, 174] width 25 height 5
click at [66, 164] on link at bounding box center [66, 163] width 25 height 5
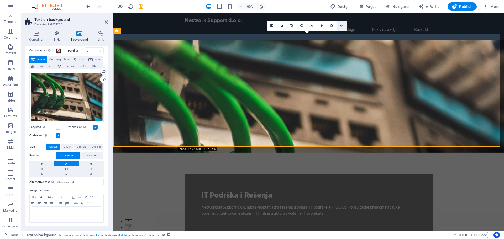
click at [343, 25] on icon at bounding box center [341, 25] width 3 height 3
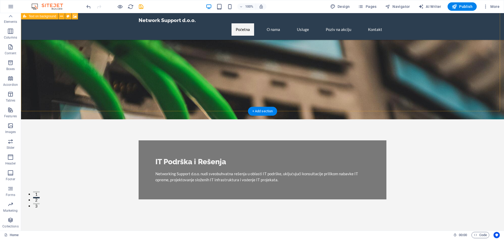
scroll to position [26, 0]
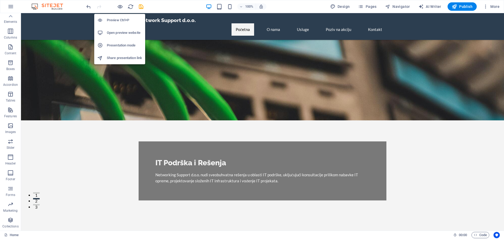
click at [126, 33] on h6 "Open preview website" at bounding box center [124, 33] width 35 height 6
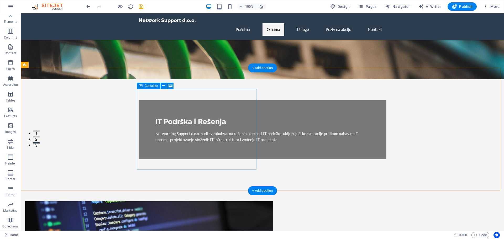
scroll to position [79, 0]
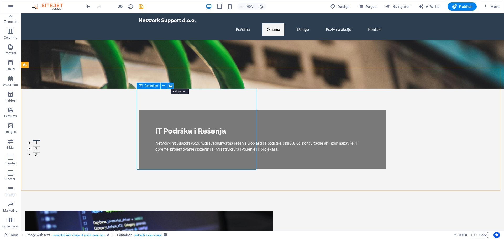
click at [170, 87] on icon at bounding box center [171, 86] width 4 height 6
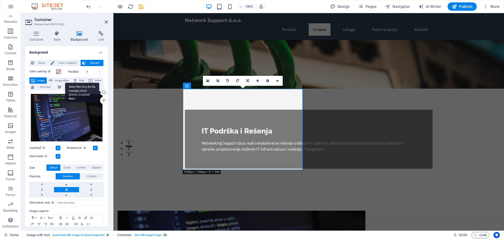
click at [103, 92] on div "Select files from the file manager, stock photos, or upload file(s)" at bounding box center [103, 93] width 8 height 8
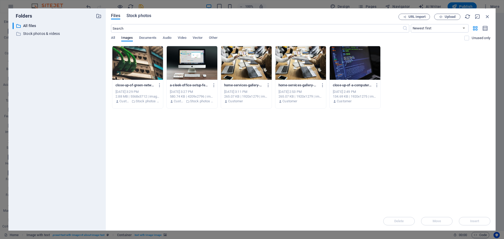
click at [135, 15] on span "Stock photos" at bounding box center [139, 16] width 25 height 6
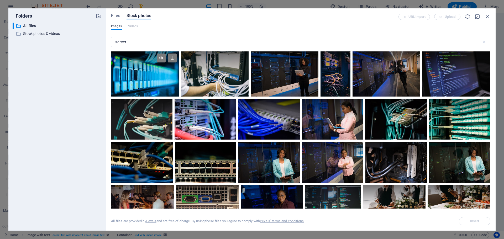
click at [155, 84] on div at bounding box center [145, 73] width 68 height 45
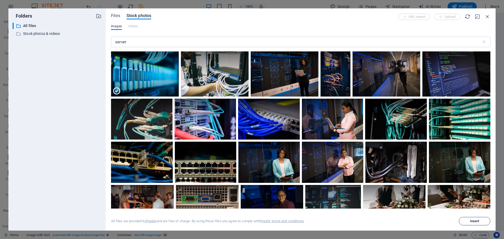
click at [469, 222] on span "Insert" at bounding box center [474, 221] width 27 height 3
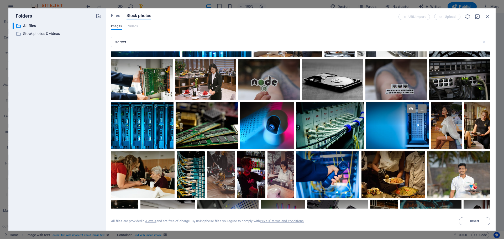
scroll to position [840, 0]
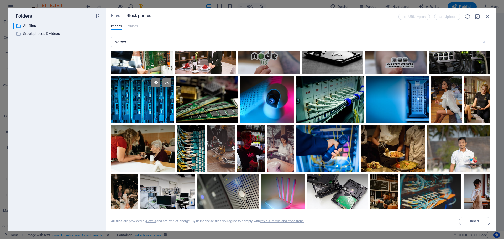
click at [164, 92] on div at bounding box center [142, 87] width 62 height 23
click at [471, 222] on span "Insert" at bounding box center [474, 221] width 9 height 3
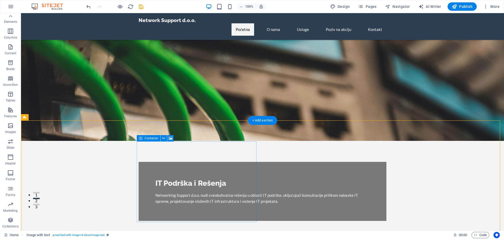
scroll to position [26, 0]
click at [169, 140] on icon at bounding box center [171, 139] width 4 height 6
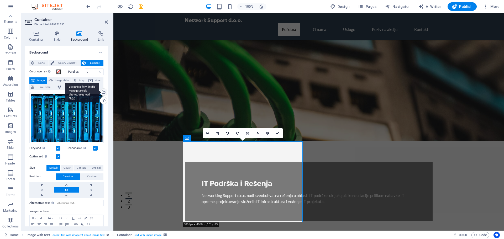
click at [99, 92] on div "Select files from the file manager, stock photos, or upload file(s)" at bounding box center [82, 93] width 34 height 20
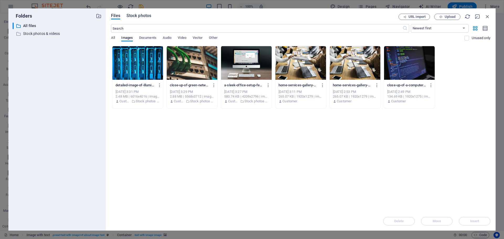
click at [132, 18] on span "Stock photos" at bounding box center [139, 16] width 25 height 6
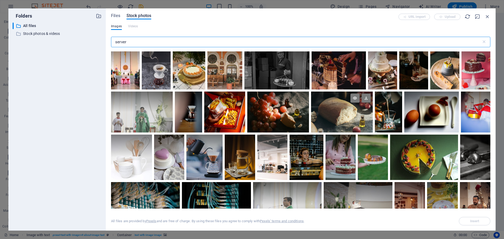
scroll to position [2495, 0]
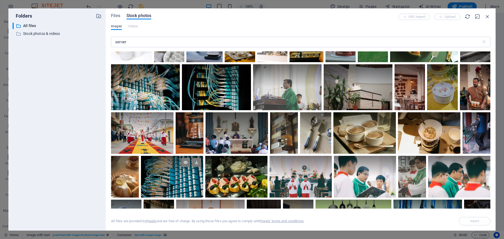
click at [153, 175] on div at bounding box center [172, 176] width 62 height 41
click at [476, 223] on button "Insert" at bounding box center [475, 221] width 32 height 8
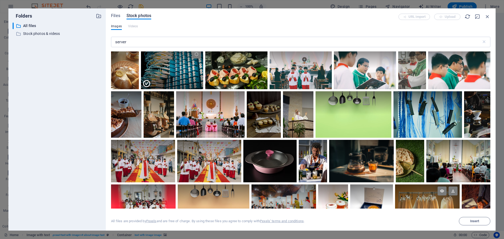
scroll to position [2679, 0]
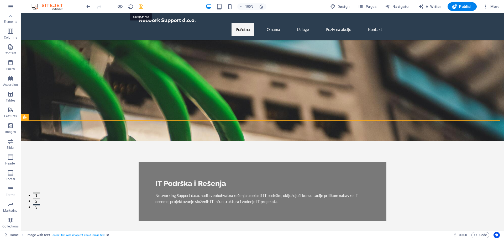
click at [142, 8] on icon "save" at bounding box center [141, 7] width 6 height 6
checkbox input "false"
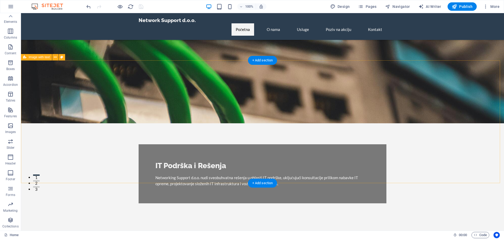
scroll to position [0, 0]
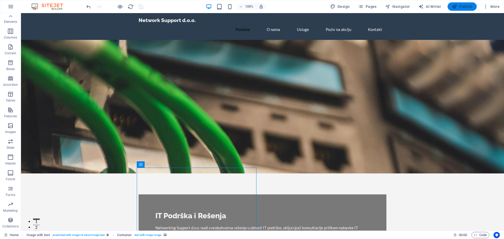
click at [461, 4] on span "Publish" at bounding box center [462, 6] width 21 height 5
